Goal: Information Seeking & Learning: Learn about a topic

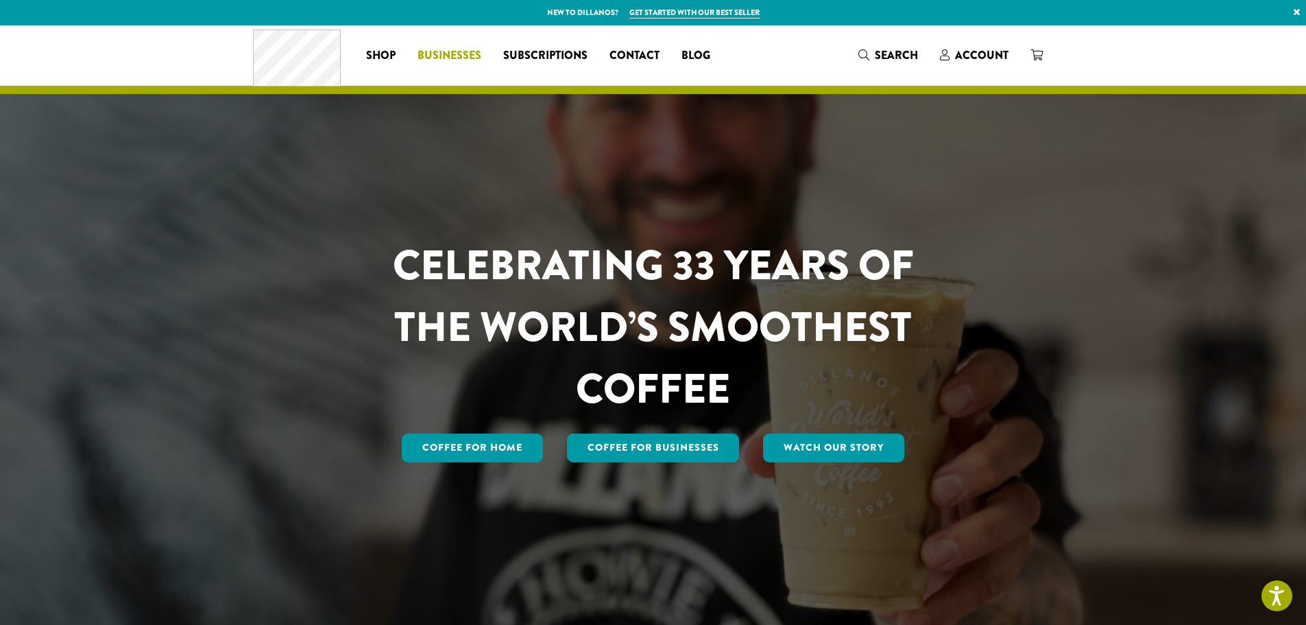
click at [457, 53] on span "Businesses" at bounding box center [450, 55] width 64 height 17
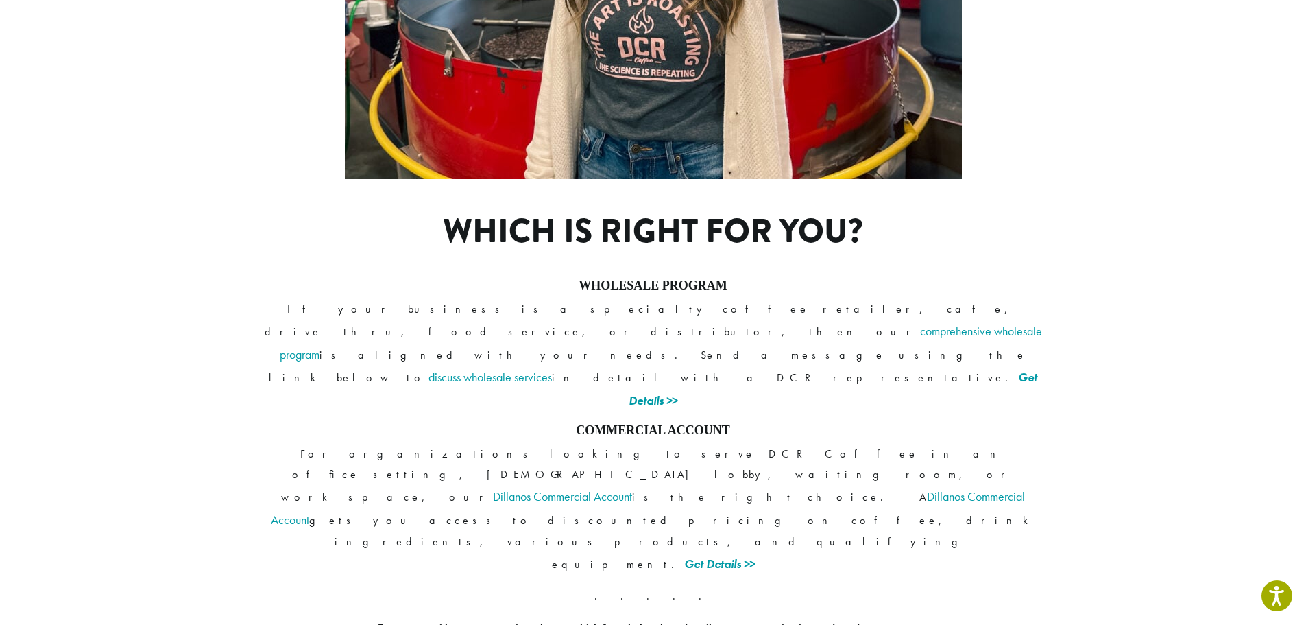
scroll to position [973, 0]
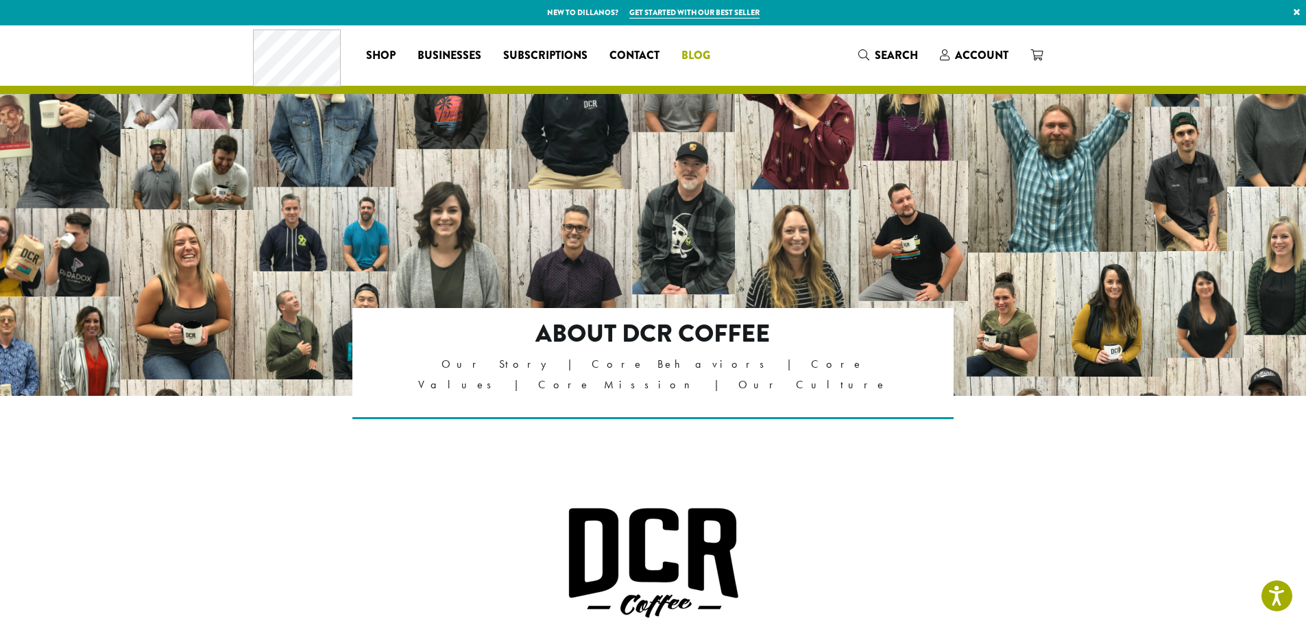
click at [701, 56] on span "Blog" at bounding box center [695, 55] width 29 height 17
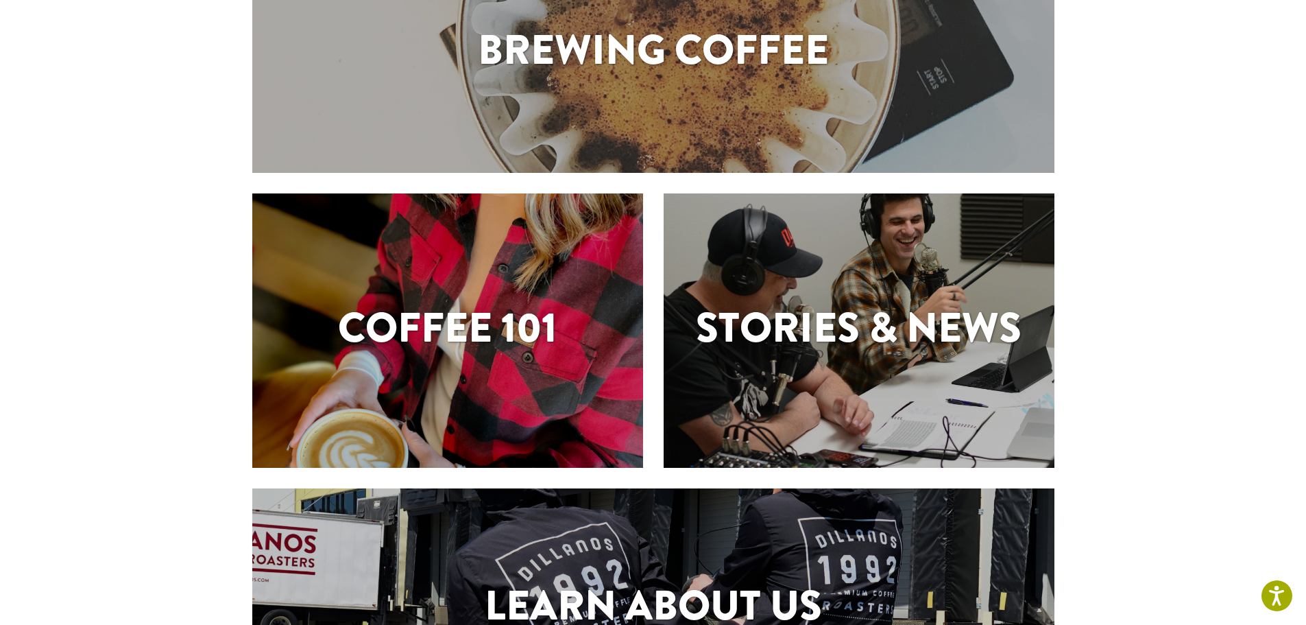
scroll to position [206, 0]
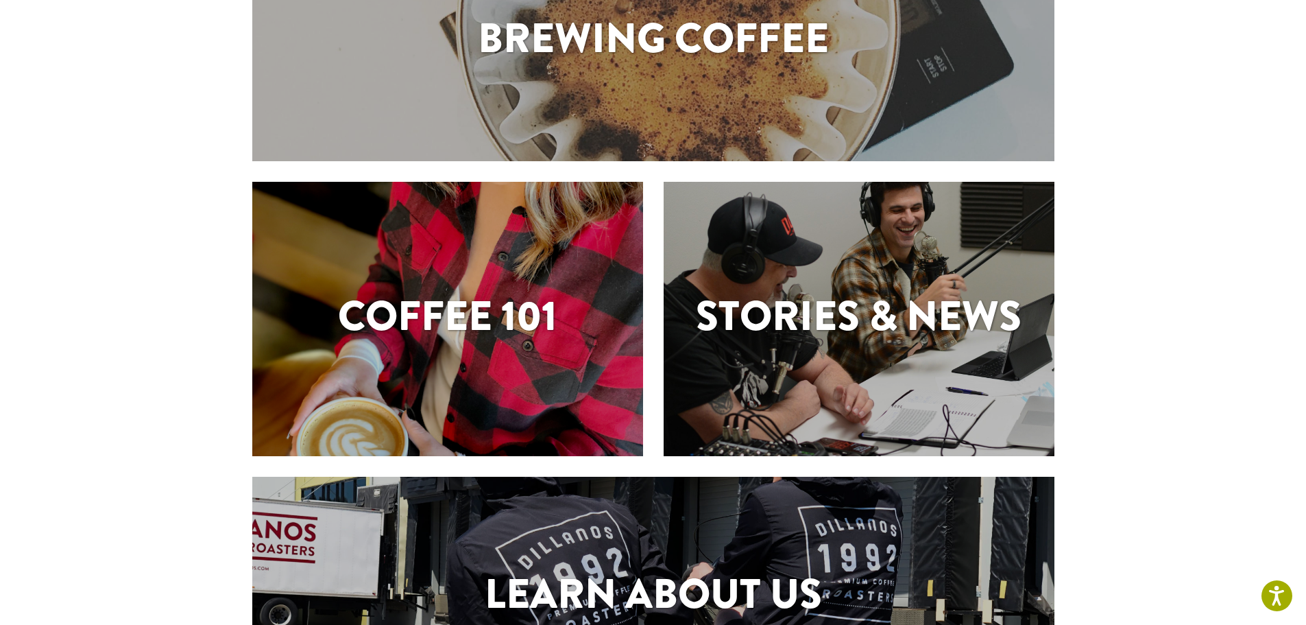
click at [875, 311] on h1 "Stories & News" at bounding box center [859, 316] width 391 height 62
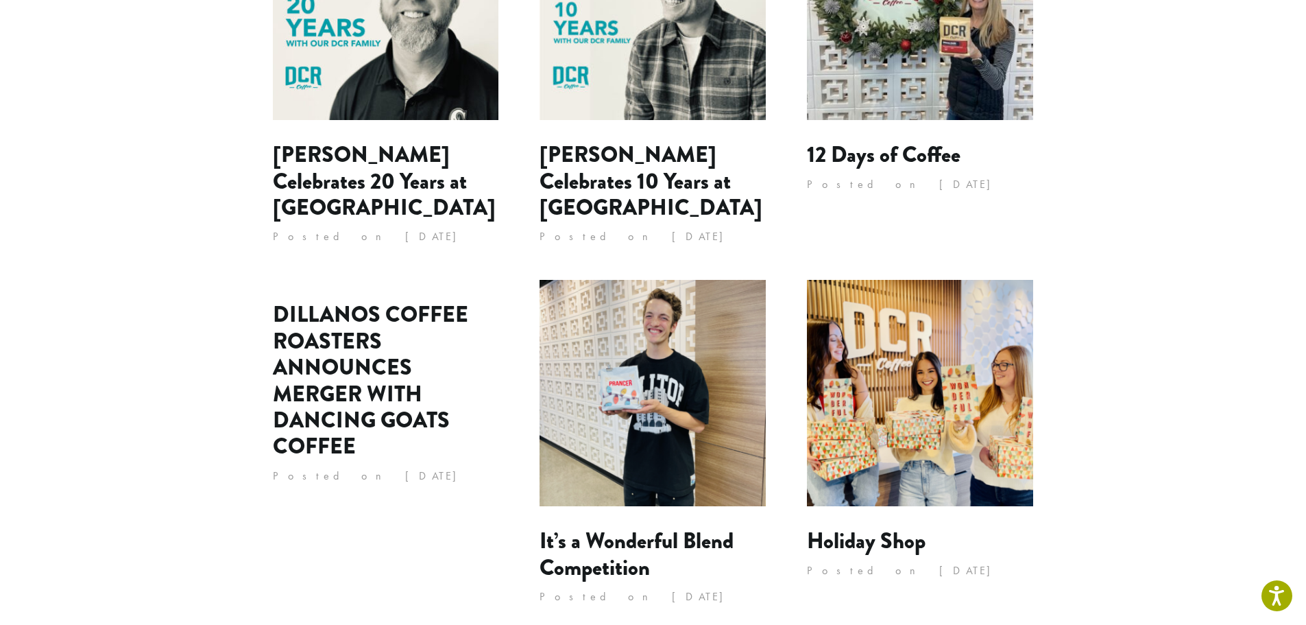
scroll to position [1112, 0]
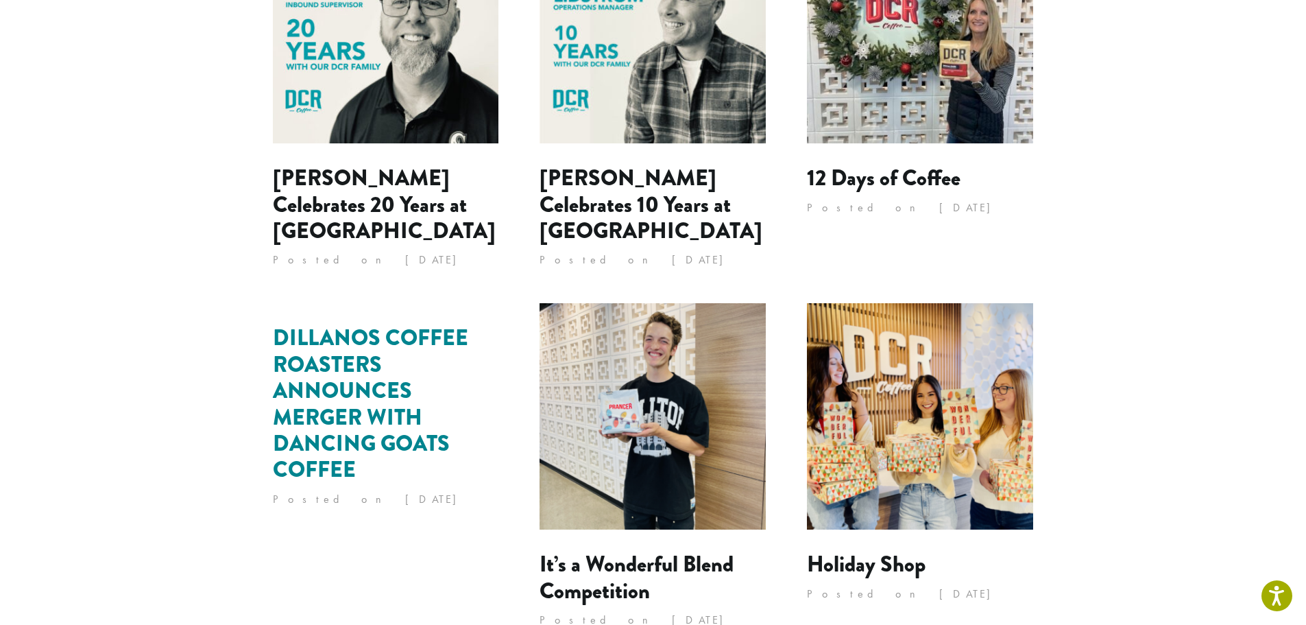
click at [378, 378] on link "DILLANOS COFFEE ROASTERS ANNOUNCES MERGER WITH DANCING GOATS COFFEE" at bounding box center [370, 404] width 195 height 164
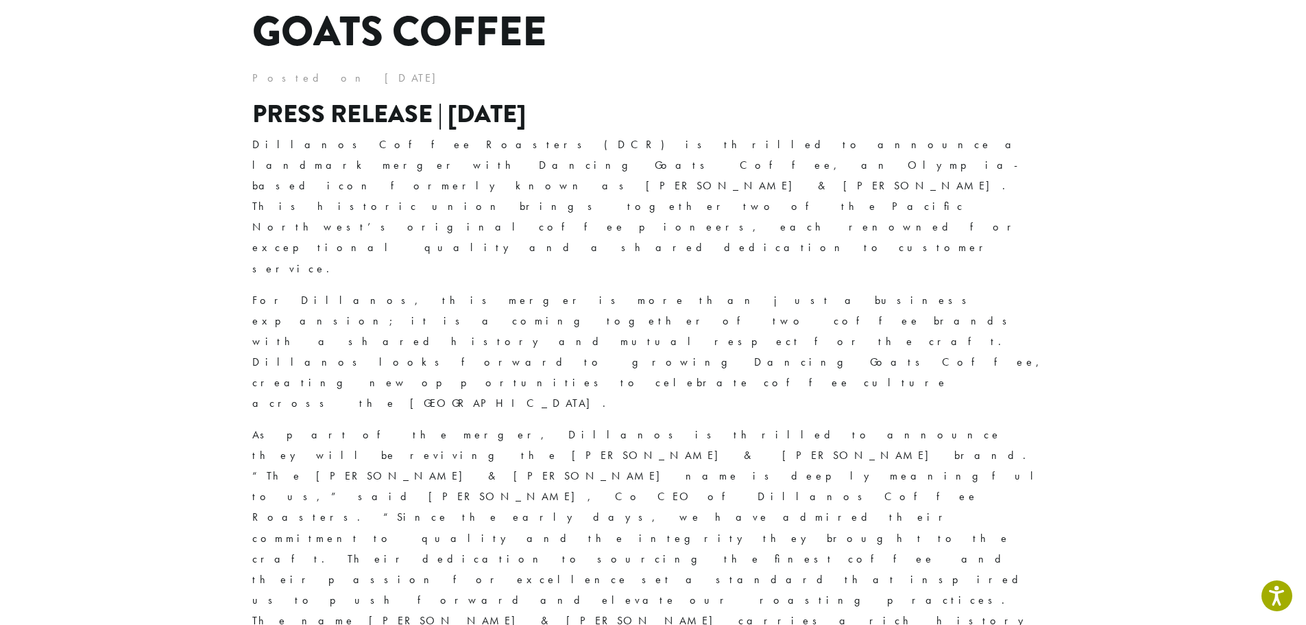
scroll to position [274, 0]
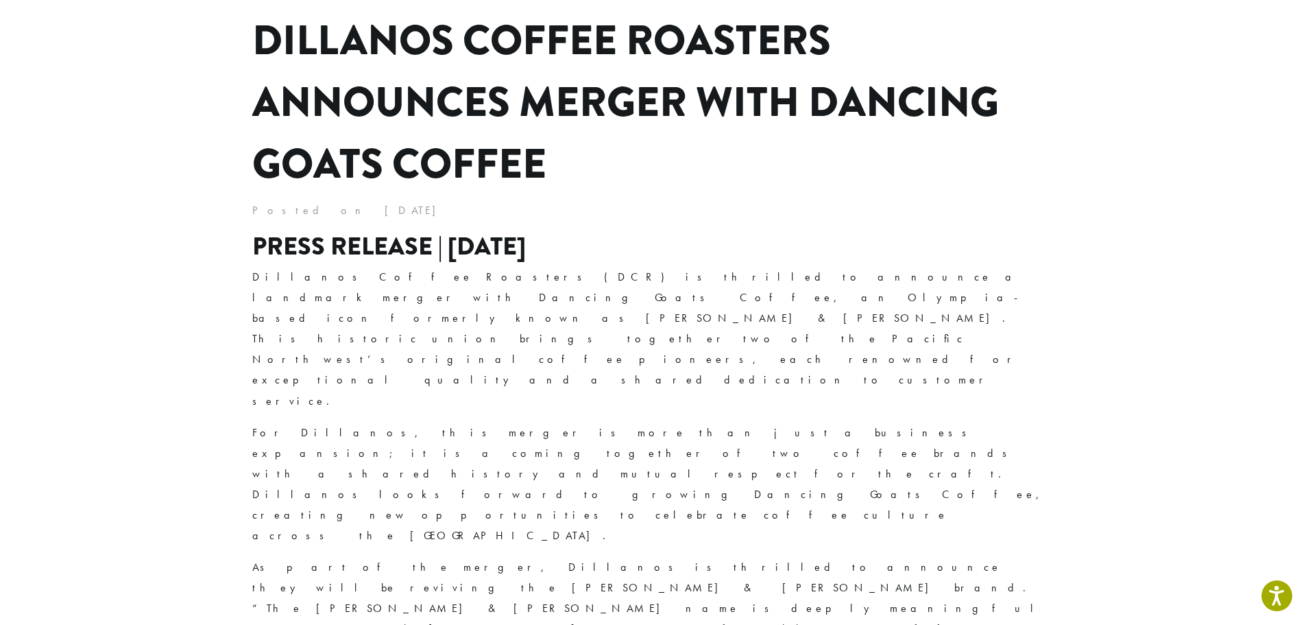
scroll to position [0, 0]
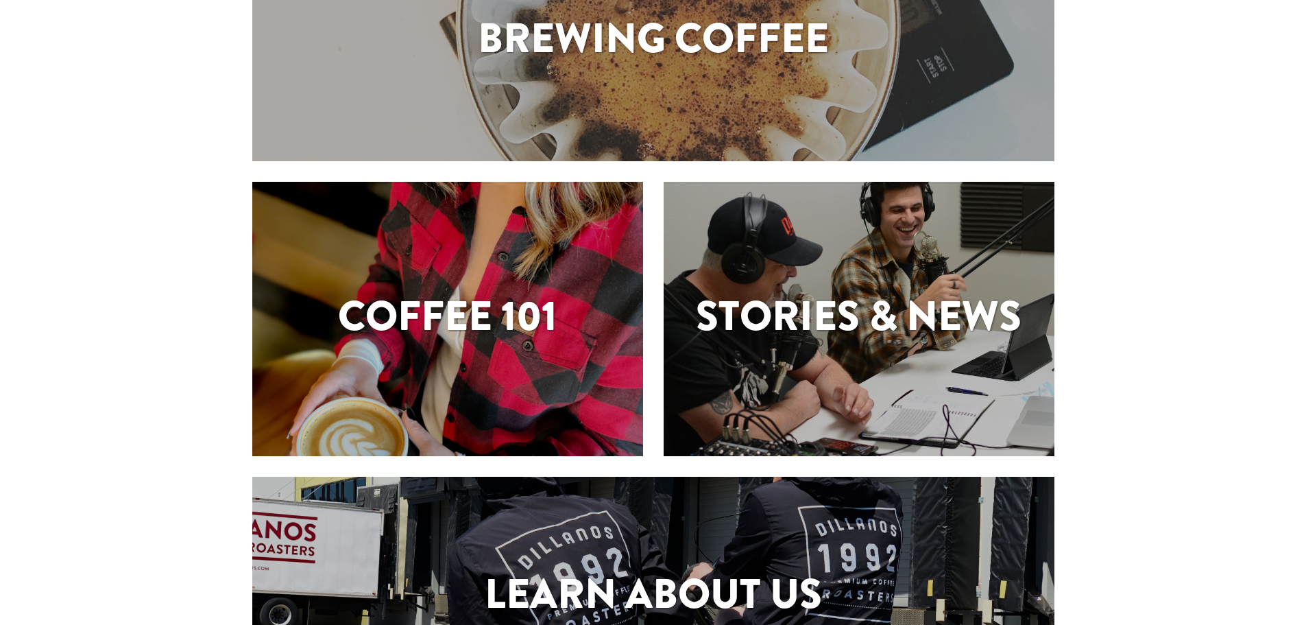
scroll to position [206, 0]
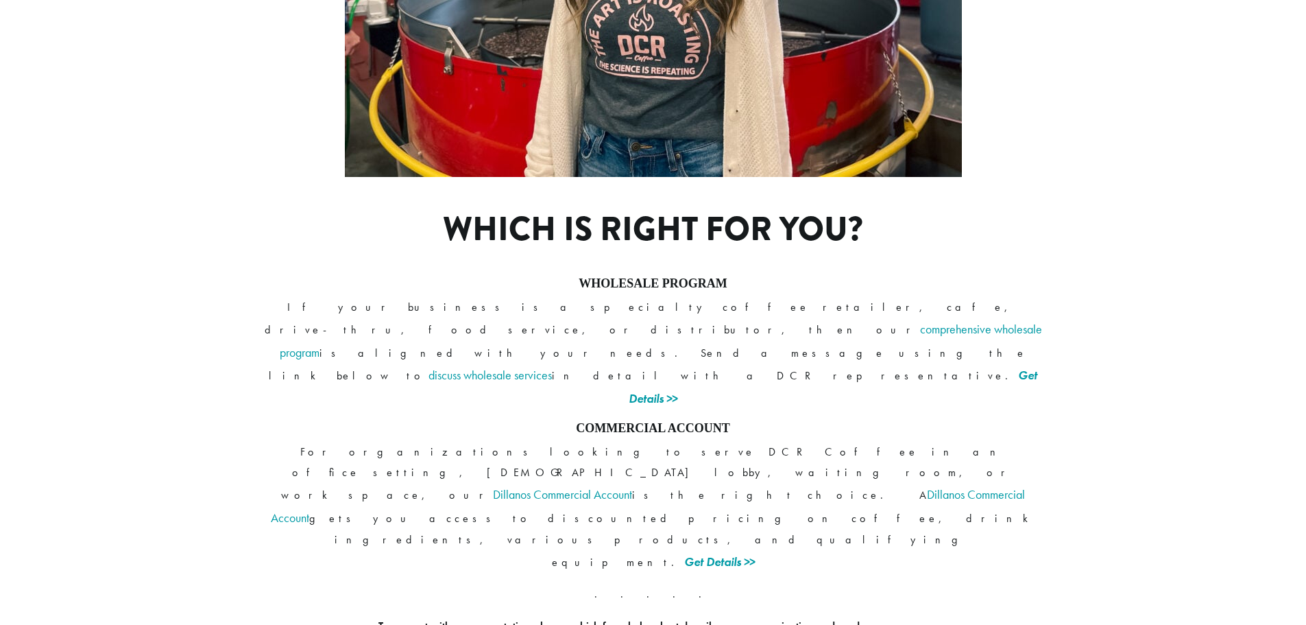
scroll to position [973, 0]
